Goal: Feedback & Contribution: Submit feedback/report problem

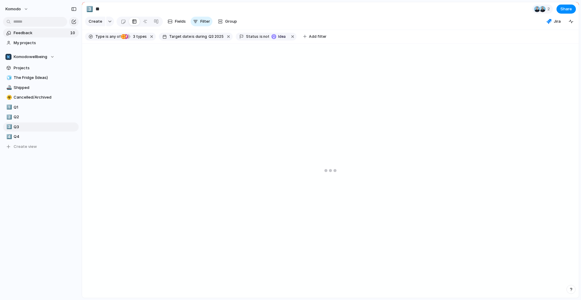
click at [50, 32] on span "Feedback" at bounding box center [41, 33] width 55 height 6
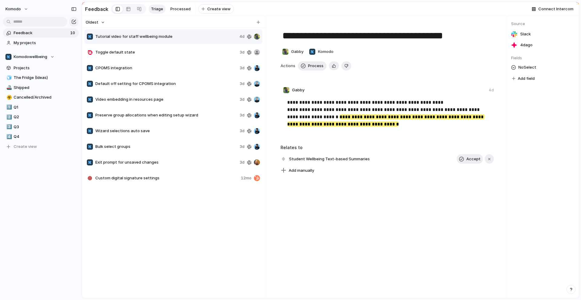
click at [218, 55] on span "Toggle default state" at bounding box center [166, 52] width 142 height 6
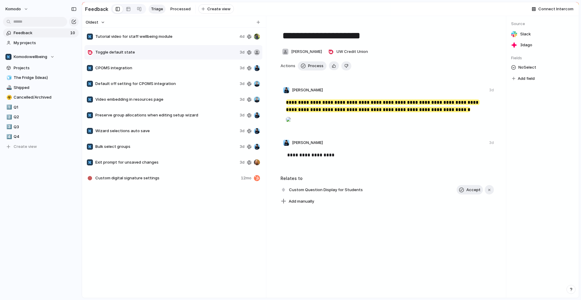
click at [223, 44] on div "Tutorial video for staff wellbeing module 4d" at bounding box center [173, 36] width 178 height 15
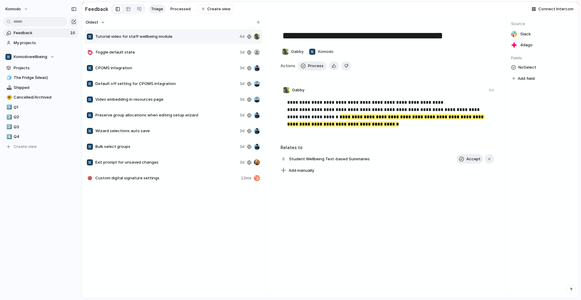
click at [206, 55] on span "Toggle default state" at bounding box center [166, 52] width 142 height 6
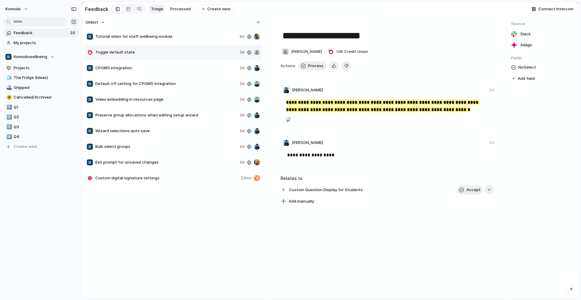
click at [213, 39] on span "Tutorial video for staff wellbeing module" at bounding box center [166, 37] width 142 height 6
type textarea "**********"
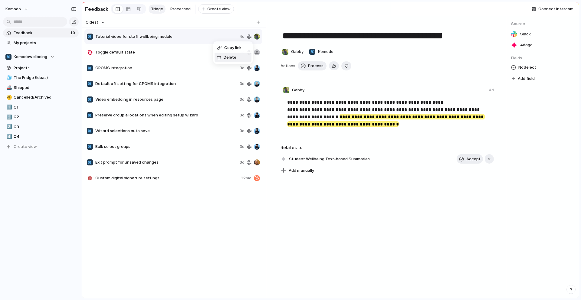
click at [224, 60] on span "Delete" at bounding box center [229, 57] width 13 height 6
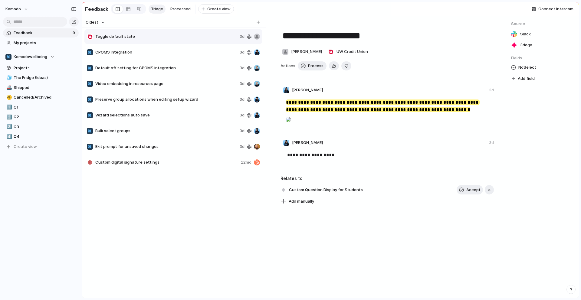
click at [264, 13] on div "Copy link Delete" at bounding box center [290, 150] width 581 height 300
click at [270, 5] on div "Copy link Delete" at bounding box center [290, 150] width 581 height 300
click at [209, 62] on span "Delete" at bounding box center [212, 60] width 13 height 6
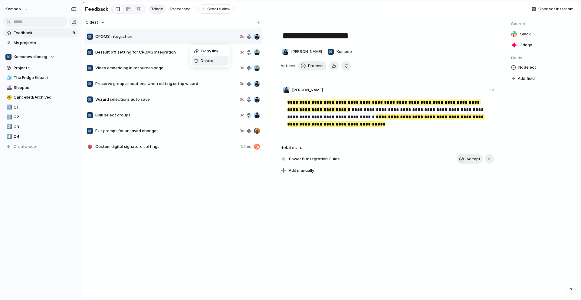
click at [199, 58] on div "Delete" at bounding box center [203, 61] width 19 height 6
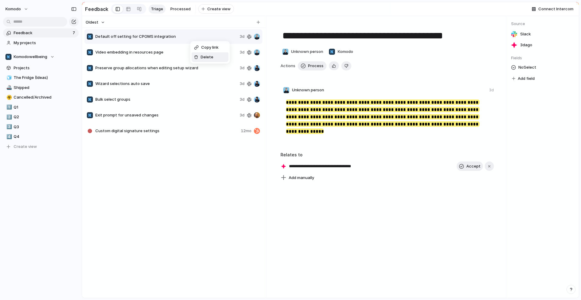
click at [197, 56] on div at bounding box center [196, 57] width 4 height 4
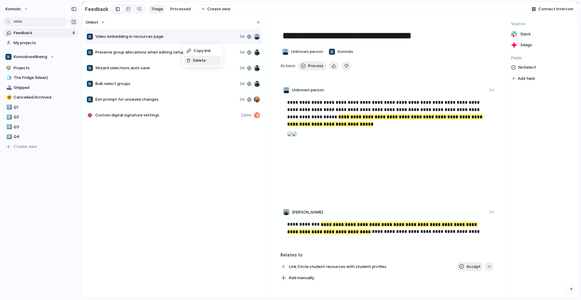
click at [193, 59] on span "Delete" at bounding box center [199, 60] width 13 height 6
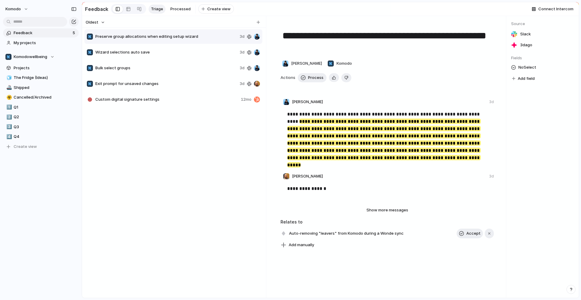
click at [170, 50] on div "Wizard selections auto save 3d" at bounding box center [173, 52] width 178 height 15
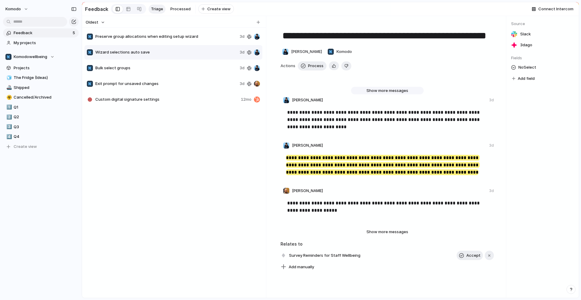
click at [391, 93] on span "Show more messages" at bounding box center [387, 91] width 42 height 6
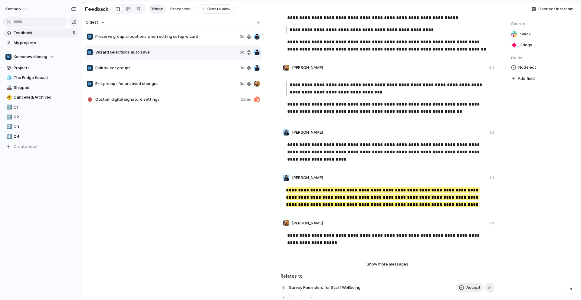
scroll to position [229, 0]
click at [197, 35] on div "Preserve group allocations when editing setup wizard 3d" at bounding box center [173, 36] width 178 height 15
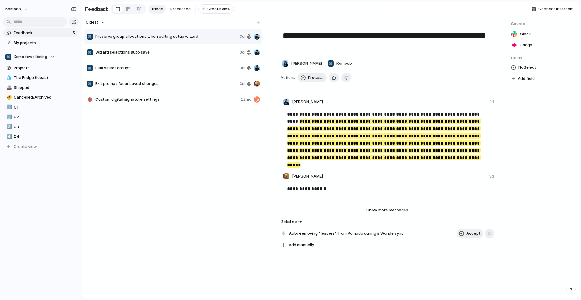
click at [178, 67] on div "Bulk select groups 3d" at bounding box center [173, 68] width 178 height 15
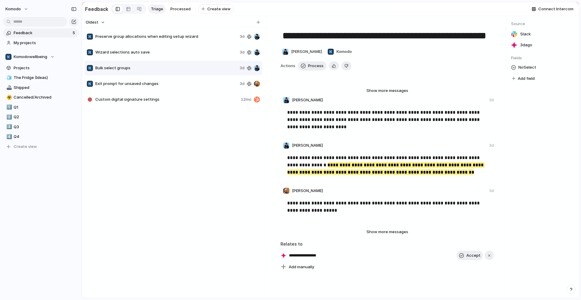
click at [153, 86] on span "Exit prompt for unsaved changes" at bounding box center [166, 84] width 142 height 6
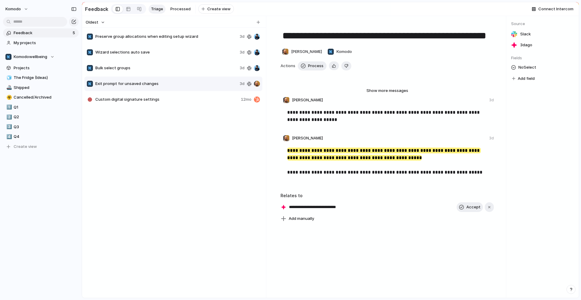
click at [161, 102] on span "Custom digital signature settings" at bounding box center [166, 99] width 143 height 6
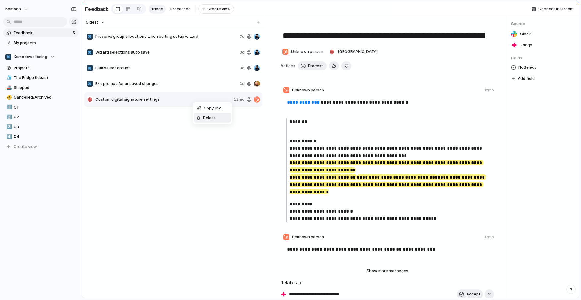
click at [202, 119] on div "Delete" at bounding box center [205, 118] width 19 height 6
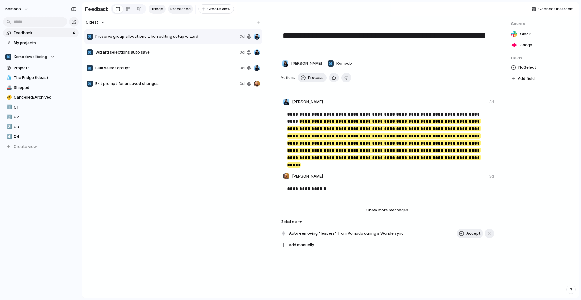
click at [174, 10] on span "Processed" at bounding box center [180, 9] width 20 height 6
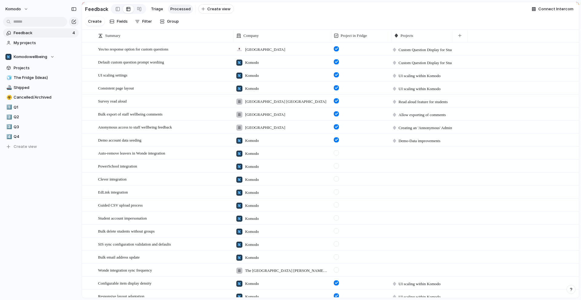
scroll to position [63, 0]
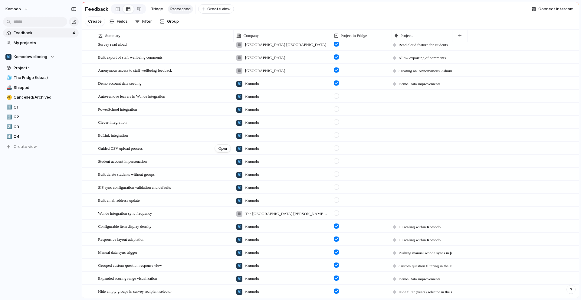
click at [169, 151] on div "Guided CSV upload process Open" at bounding box center [164, 148] width 133 height 13
click at [191, 202] on div "Bulk email address update Open" at bounding box center [164, 200] width 133 height 13
drag, startPoint x: 49, startPoint y: 208, endPoint x: 91, endPoint y: 206, distance: 41.8
click at [223, 202] on span "Open" at bounding box center [222, 200] width 8 height 6
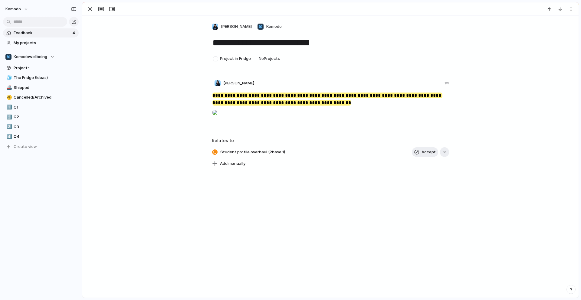
click at [223, 202] on div "**********" at bounding box center [330, 157] width 496 height 282
click at [217, 119] on div at bounding box center [214, 112] width 5 height 12
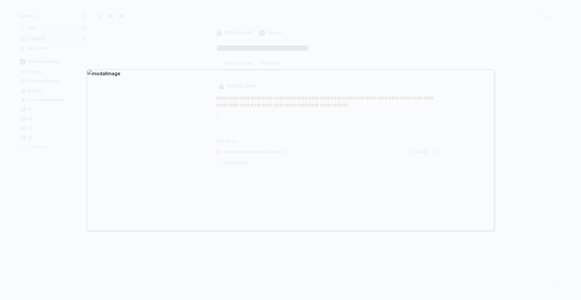
click at [531, 39] on div at bounding box center [290, 150] width 581 height 300
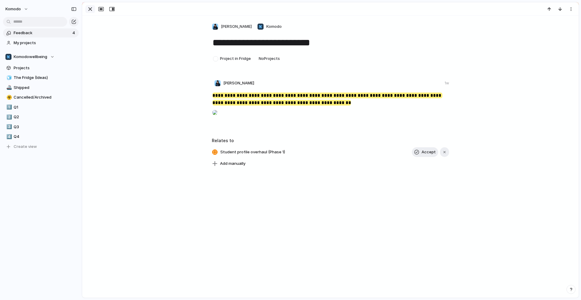
click at [93, 7] on div "button" at bounding box center [89, 8] width 7 height 7
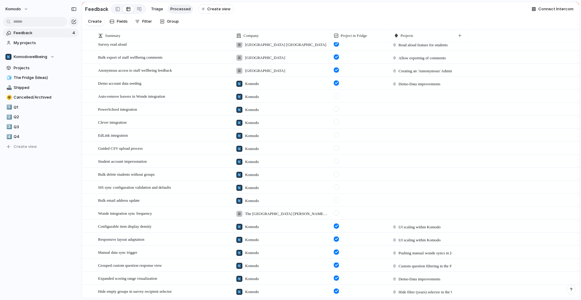
click at [292, 98] on div "Komodo" at bounding box center [281, 95] width 97 height 10
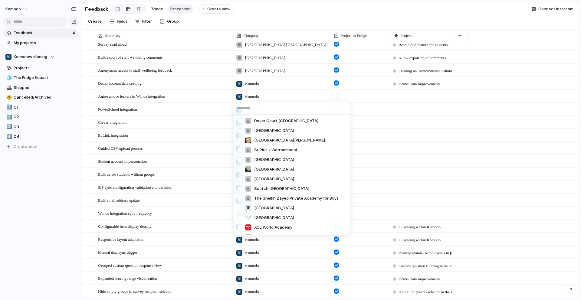
click at [83, 109] on div "[GEOGRAPHIC_DATA] [GEOGRAPHIC_DATA] [GEOGRAPHIC_DATA][PERSON_NAME] [GEOGRAPHIC_…" at bounding box center [290, 150] width 581 height 300
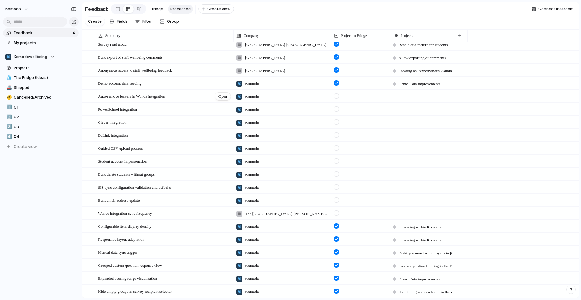
click at [198, 101] on div "Auto-remove leavers in Wonde integration Open" at bounding box center [164, 96] width 133 height 13
click at [198, 101] on div "**********" at bounding box center [157, 96] width 151 height 13
click at [196, 101] on div "Auto-remove leavers in Wonde integration Open" at bounding box center [164, 96] width 133 height 13
drag, startPoint x: 188, startPoint y: 119, endPoint x: 202, endPoint y: 105, distance: 20.3
click at [216, 96] on div "Open" at bounding box center [223, 97] width 16 height 8
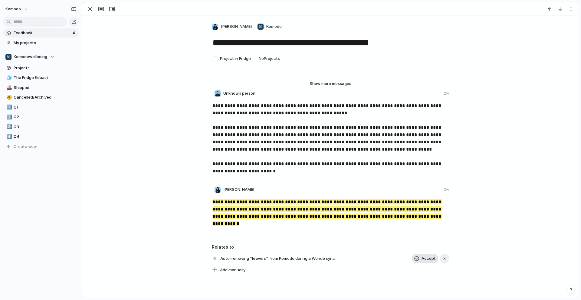
click at [428, 256] on span "Accept" at bounding box center [428, 259] width 14 height 6
click at [89, 7] on div "button" at bounding box center [89, 8] width 7 height 7
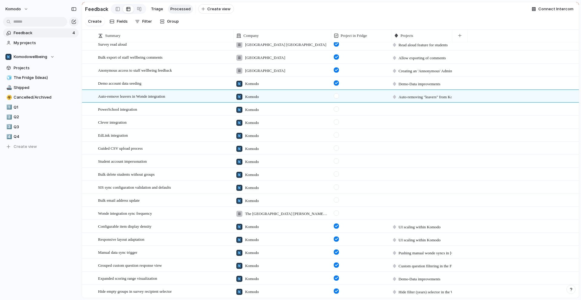
click at [337, 97] on div at bounding box center [336, 95] width 5 height 5
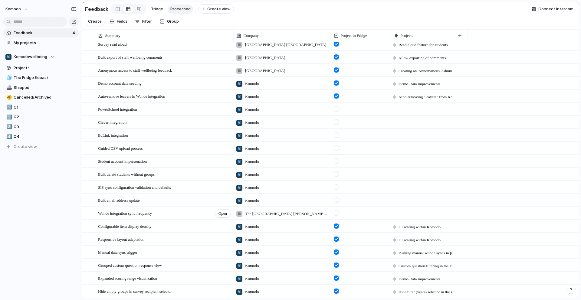
click at [182, 217] on div "Wonde integration sync frequency Open" at bounding box center [164, 213] width 133 height 13
click at [222, 212] on span "Open" at bounding box center [222, 213] width 8 height 6
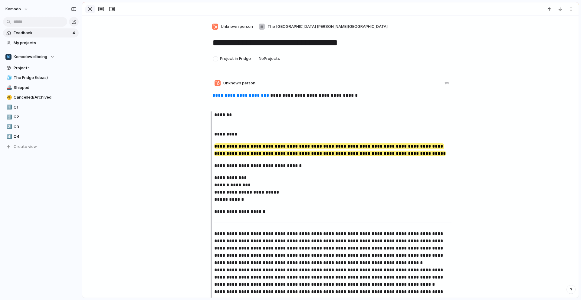
click at [86, 10] on button "button" at bounding box center [90, 9] width 10 height 8
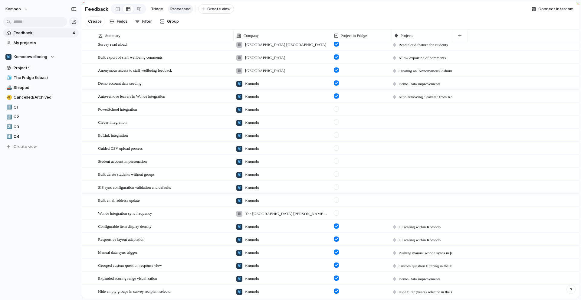
click at [40, 36] on span "Feedback" at bounding box center [42, 33] width 57 height 6
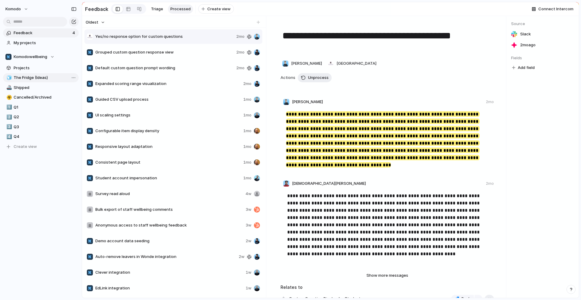
click at [35, 79] on span "The Fridge (Ideas)" at bounding box center [45, 78] width 63 height 6
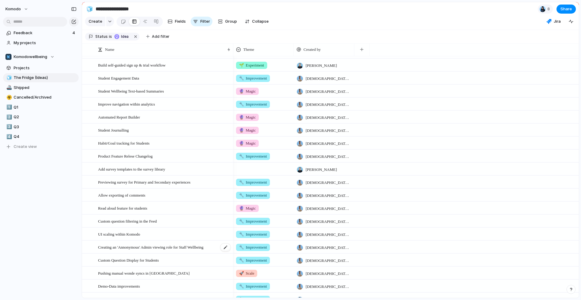
scroll to position [205, 0]
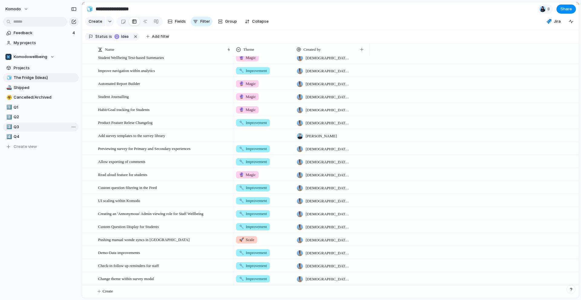
click at [28, 129] on span "Q3" at bounding box center [45, 127] width 63 height 6
type input "**"
